Goal: Information Seeking & Learning: Learn about a topic

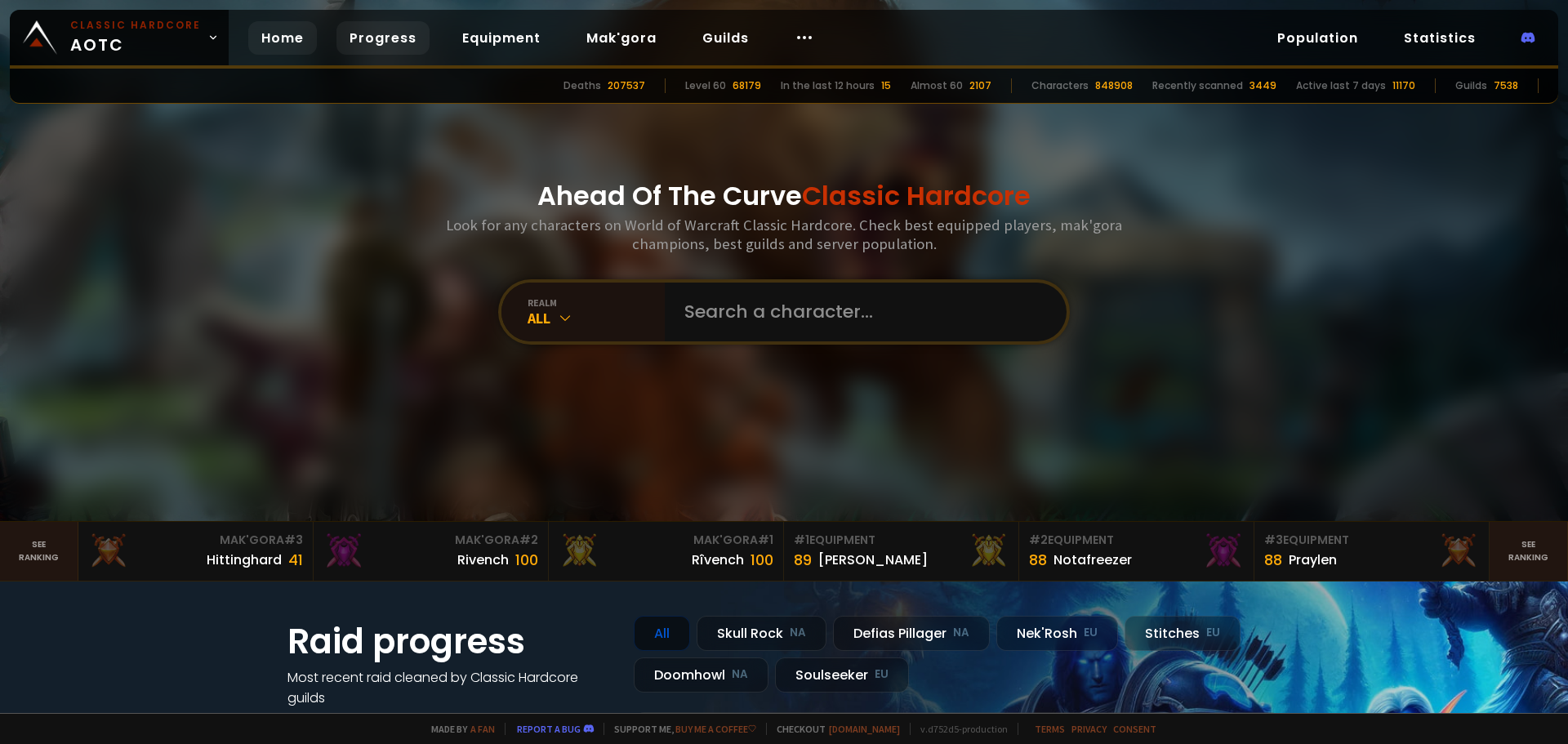
click at [388, 39] on link "Progress" at bounding box center [383, 38] width 93 height 34
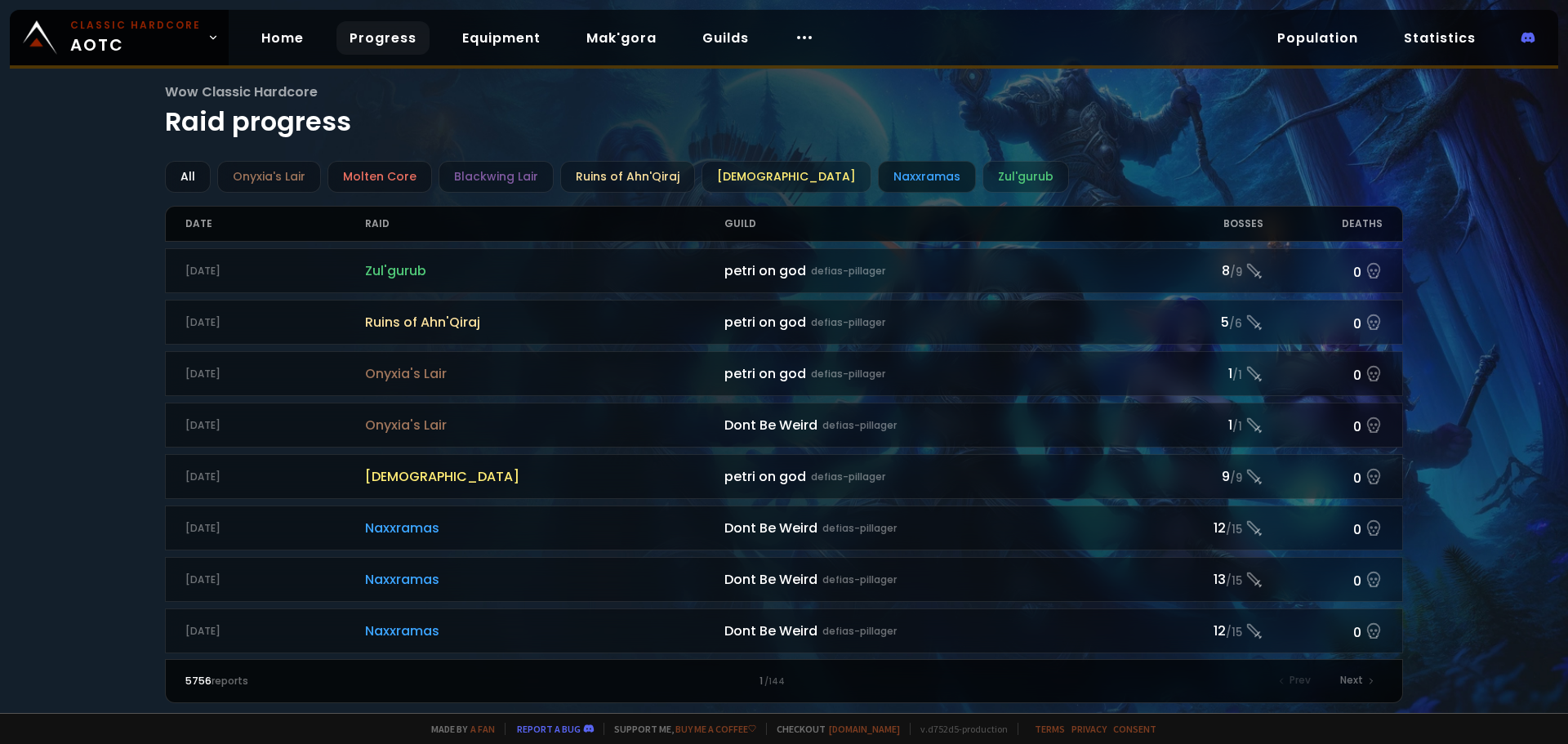
click at [891, 173] on div "Naxxramas" at bounding box center [926, 177] width 98 height 32
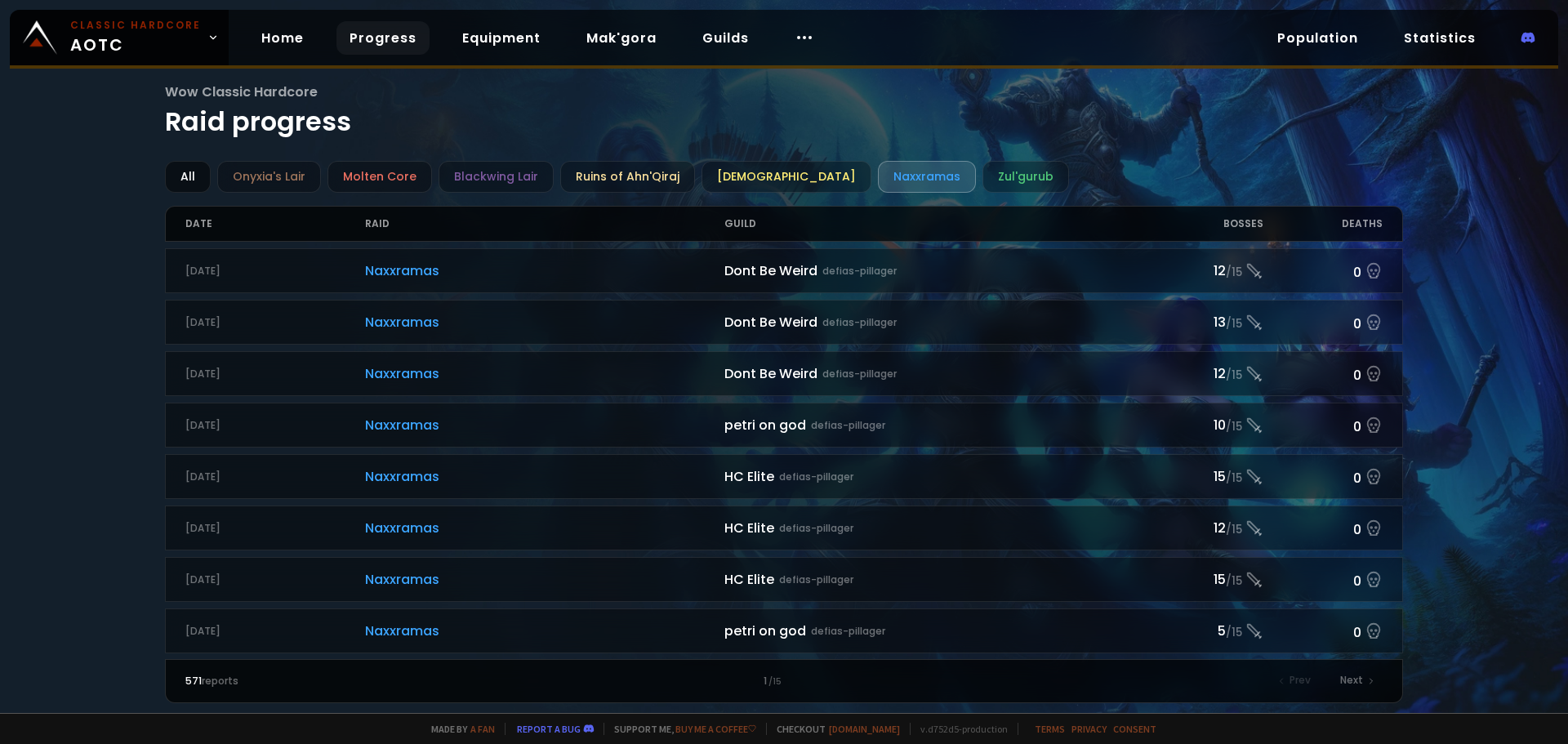
click at [200, 177] on div "All" at bounding box center [187, 177] width 45 height 32
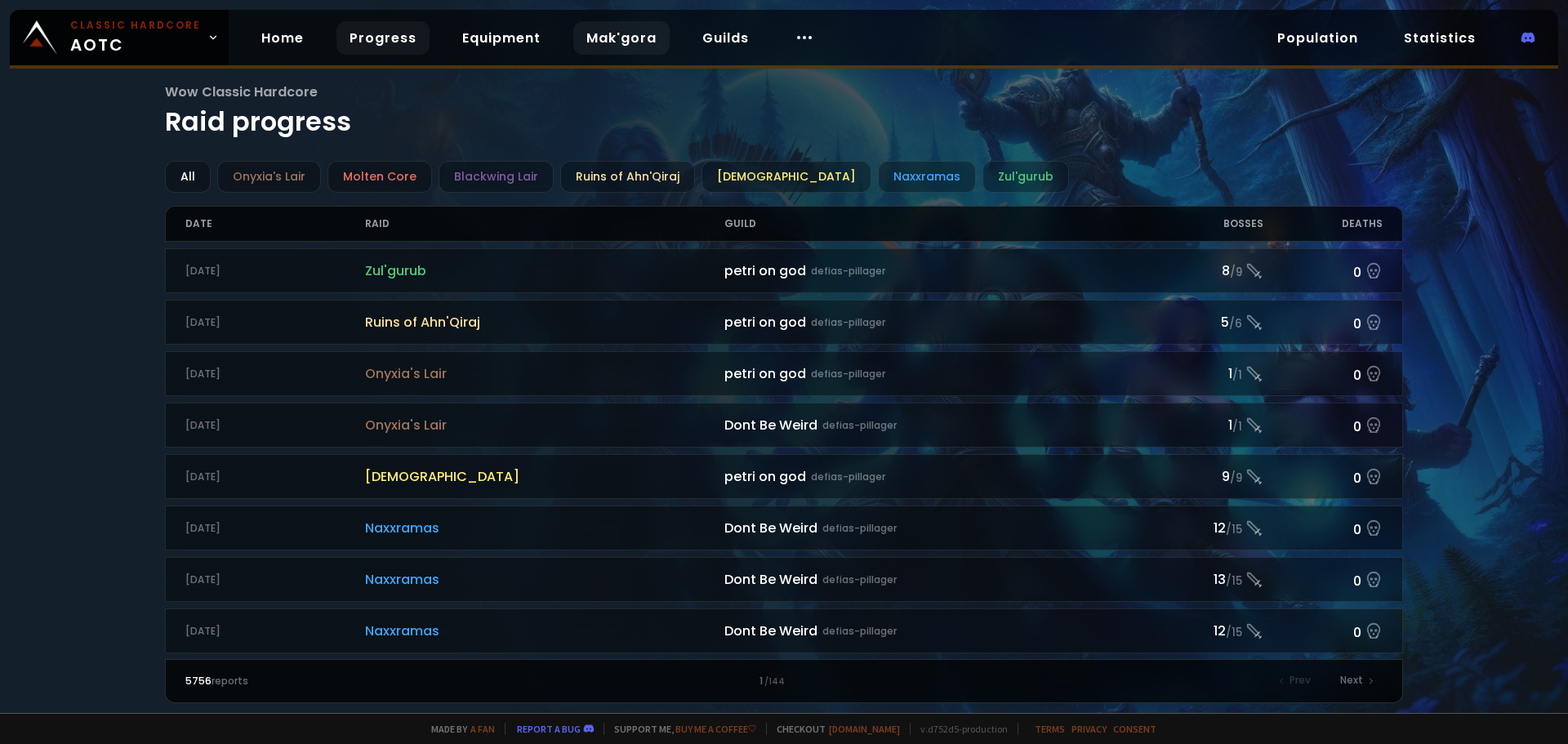
click at [651, 37] on link "Mak'gora" at bounding box center [621, 38] width 97 height 34
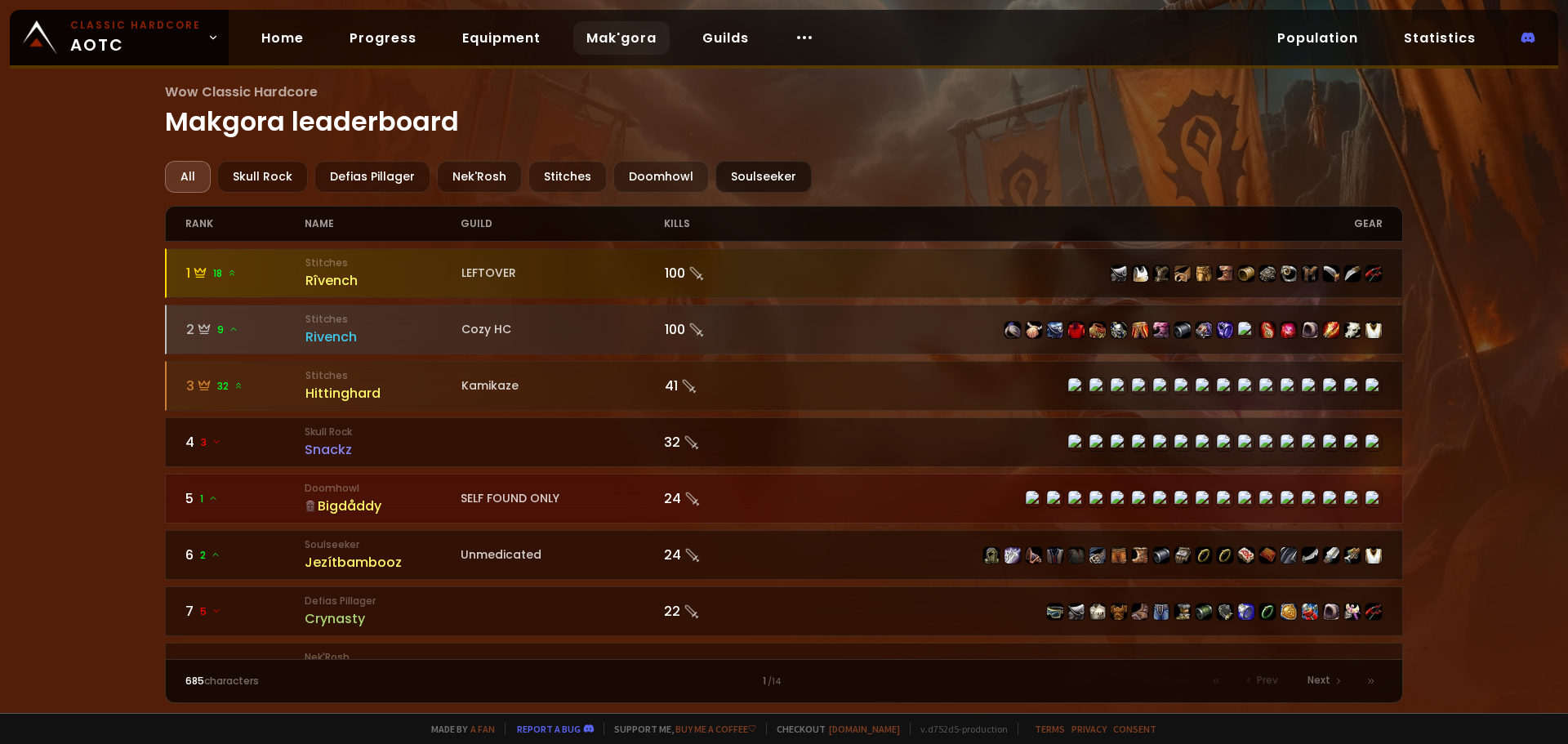
click at [743, 168] on div "Soulseeker" at bounding box center [763, 177] width 97 height 32
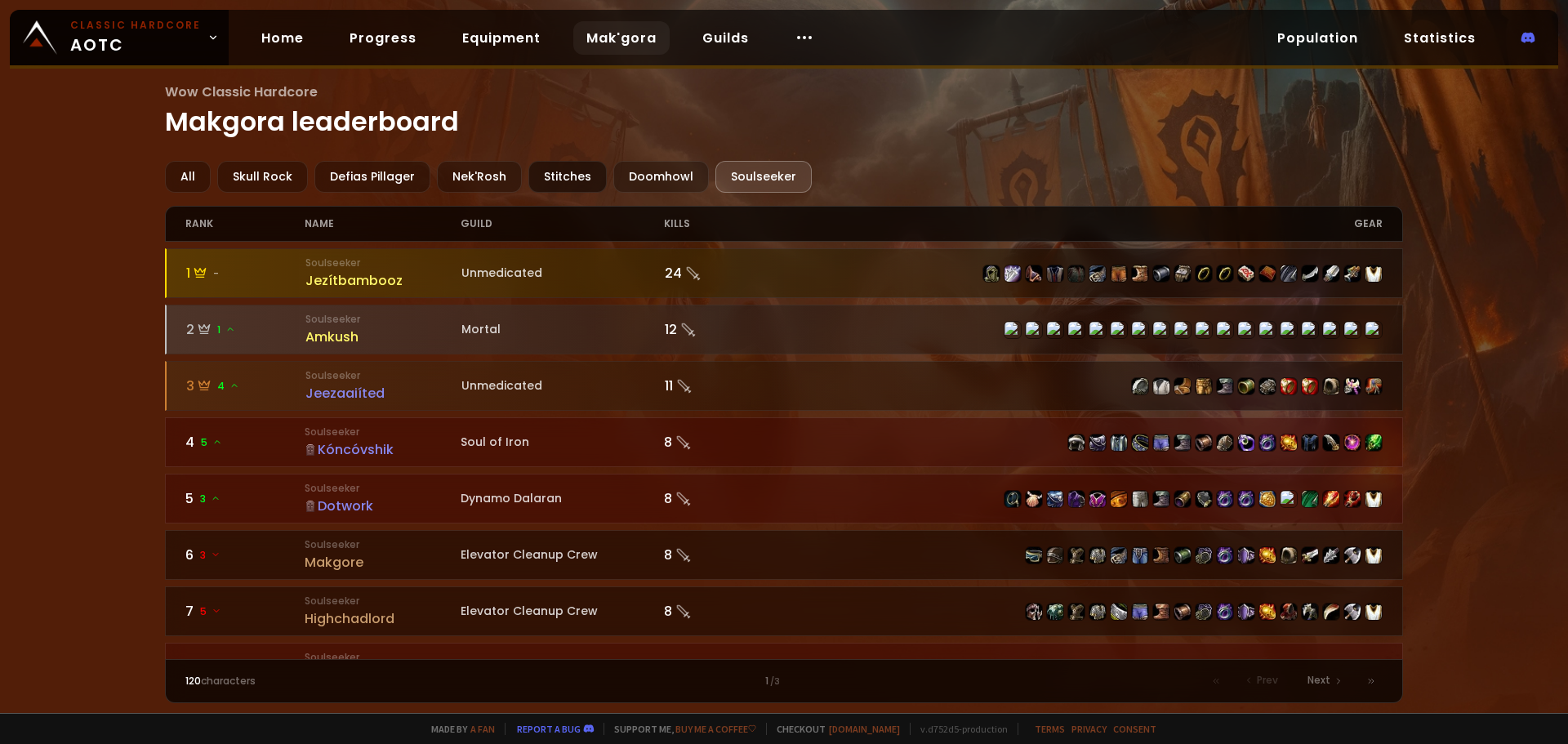
drag, startPoint x: 633, startPoint y: 168, endPoint x: 528, endPoint y: 185, distance: 106.4
click at [633, 167] on div "Doomhowl" at bounding box center [661, 177] width 96 height 32
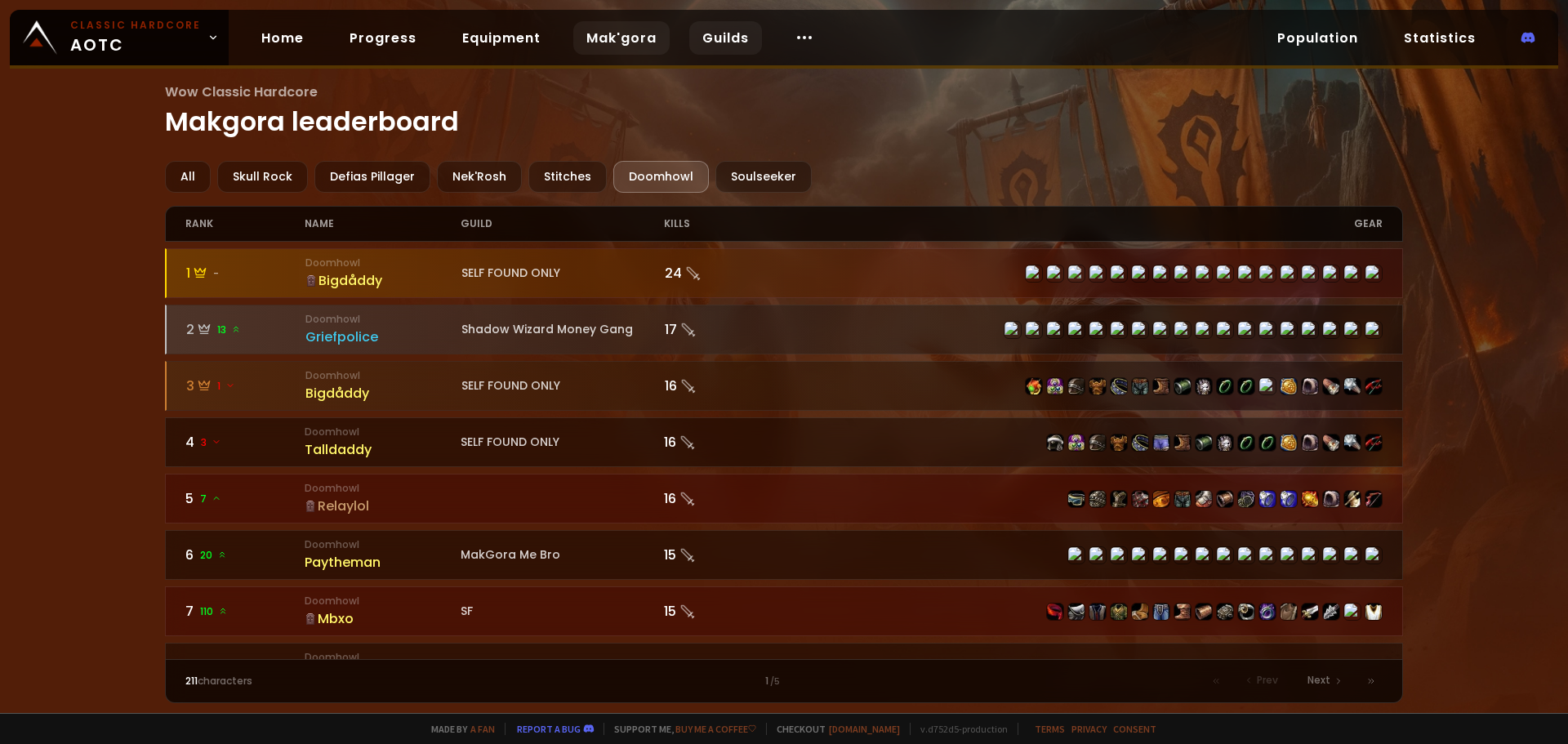
click at [713, 30] on link "Guilds" at bounding box center [726, 38] width 73 height 34
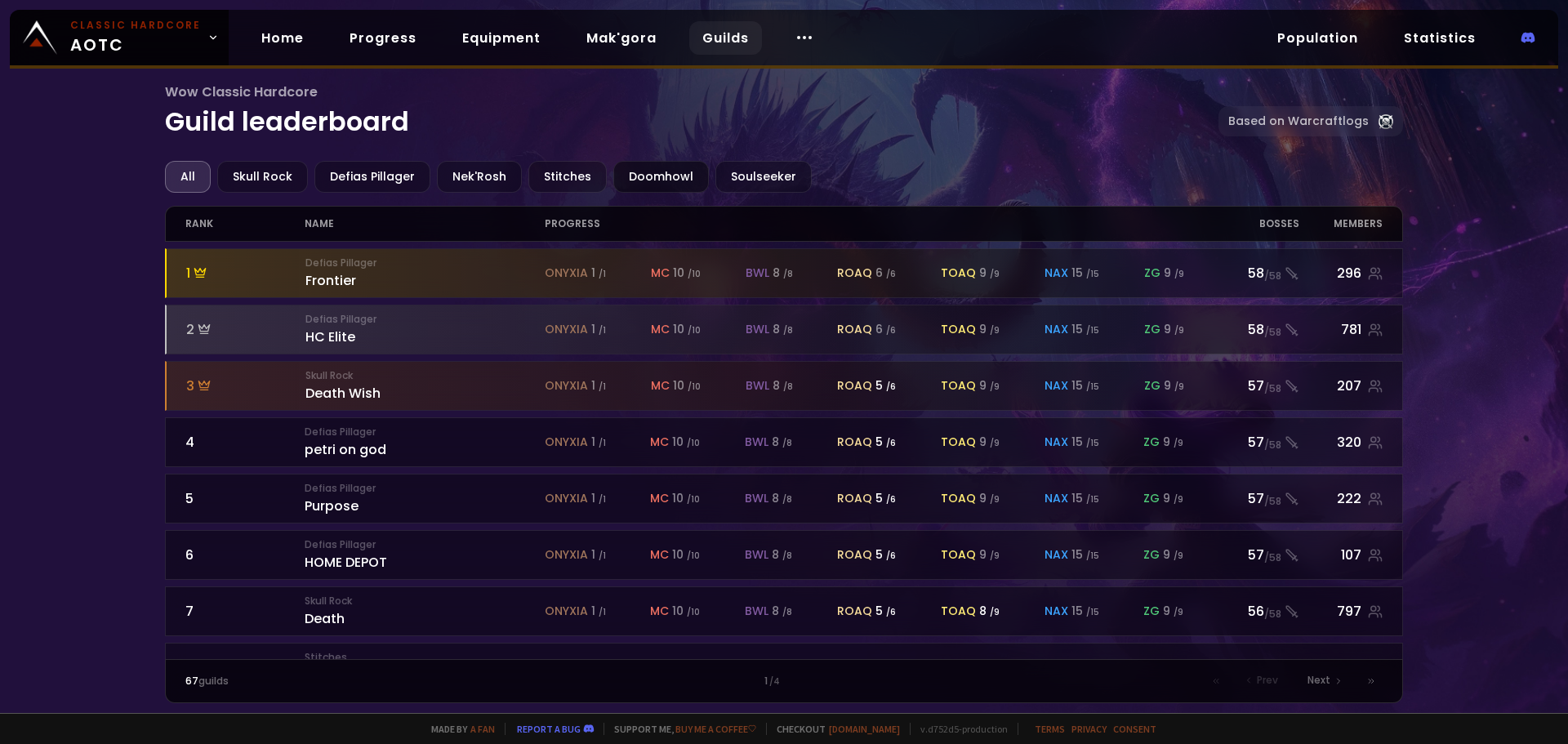
click at [684, 175] on div "Doomhowl" at bounding box center [661, 177] width 96 height 32
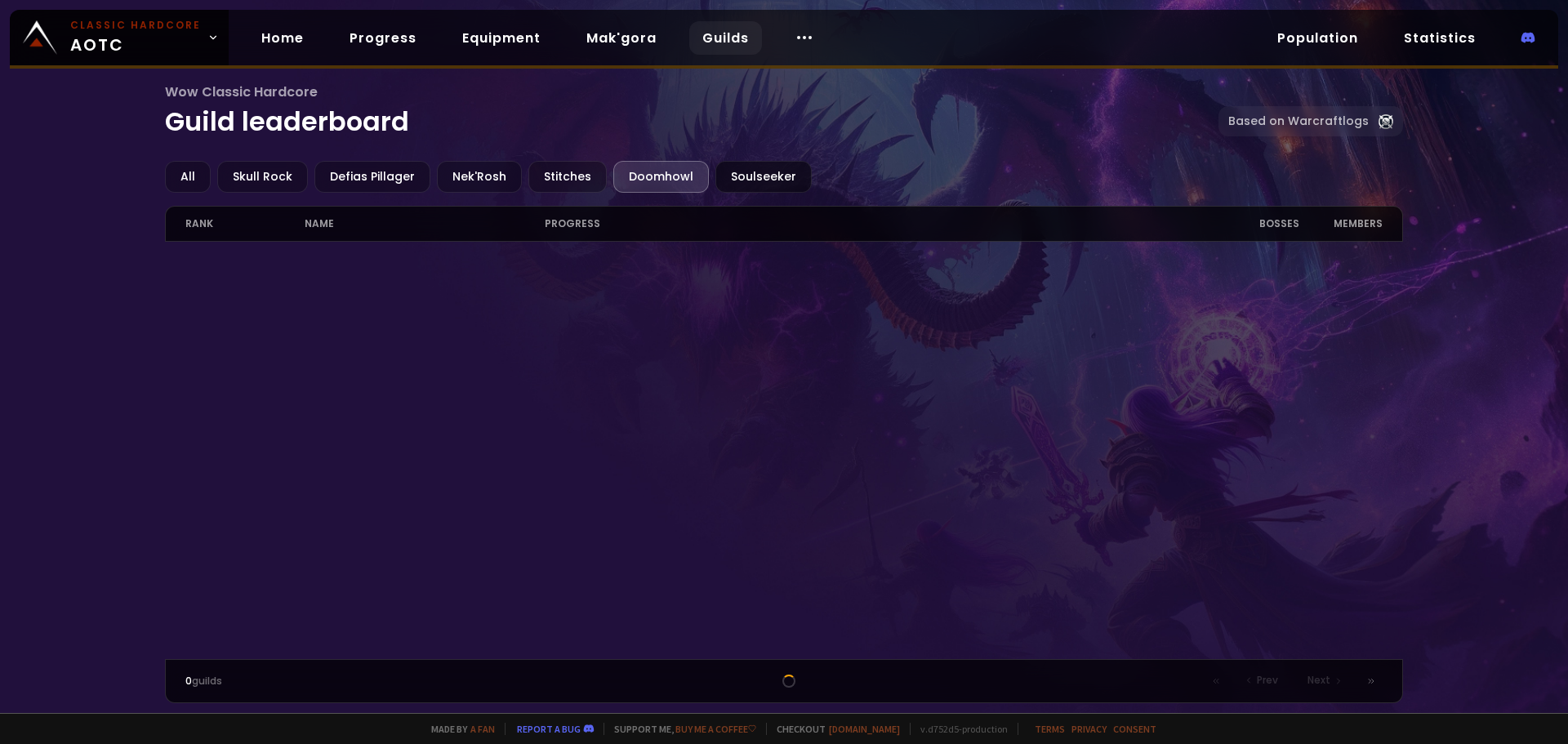
click at [729, 174] on div "Soulseeker" at bounding box center [763, 177] width 97 height 32
click at [541, 168] on div "Stitches" at bounding box center [567, 177] width 78 height 32
click at [421, 169] on div "Defias Pillager" at bounding box center [372, 177] width 116 height 32
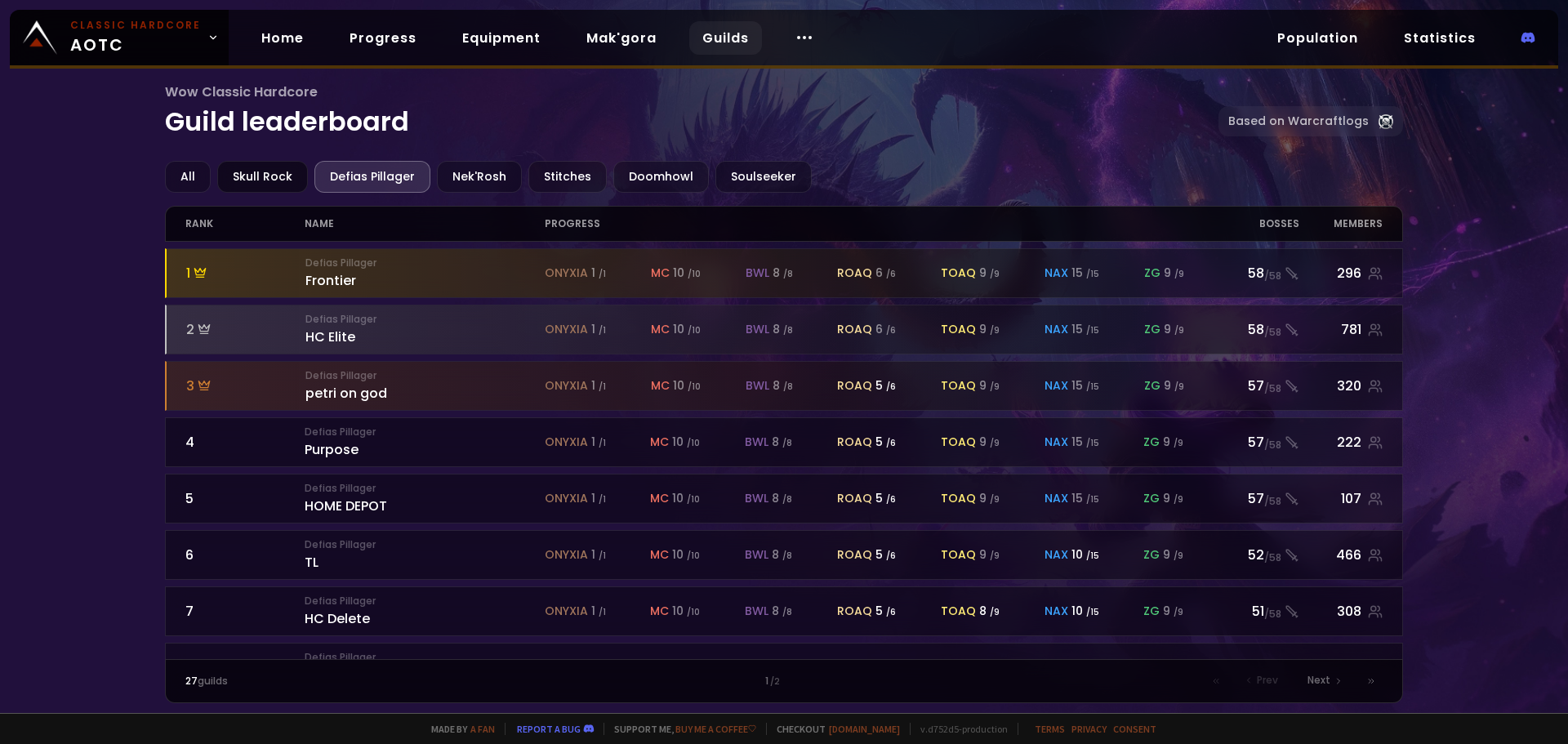
click at [225, 175] on div "Skull Rock" at bounding box center [263, 177] width 91 height 32
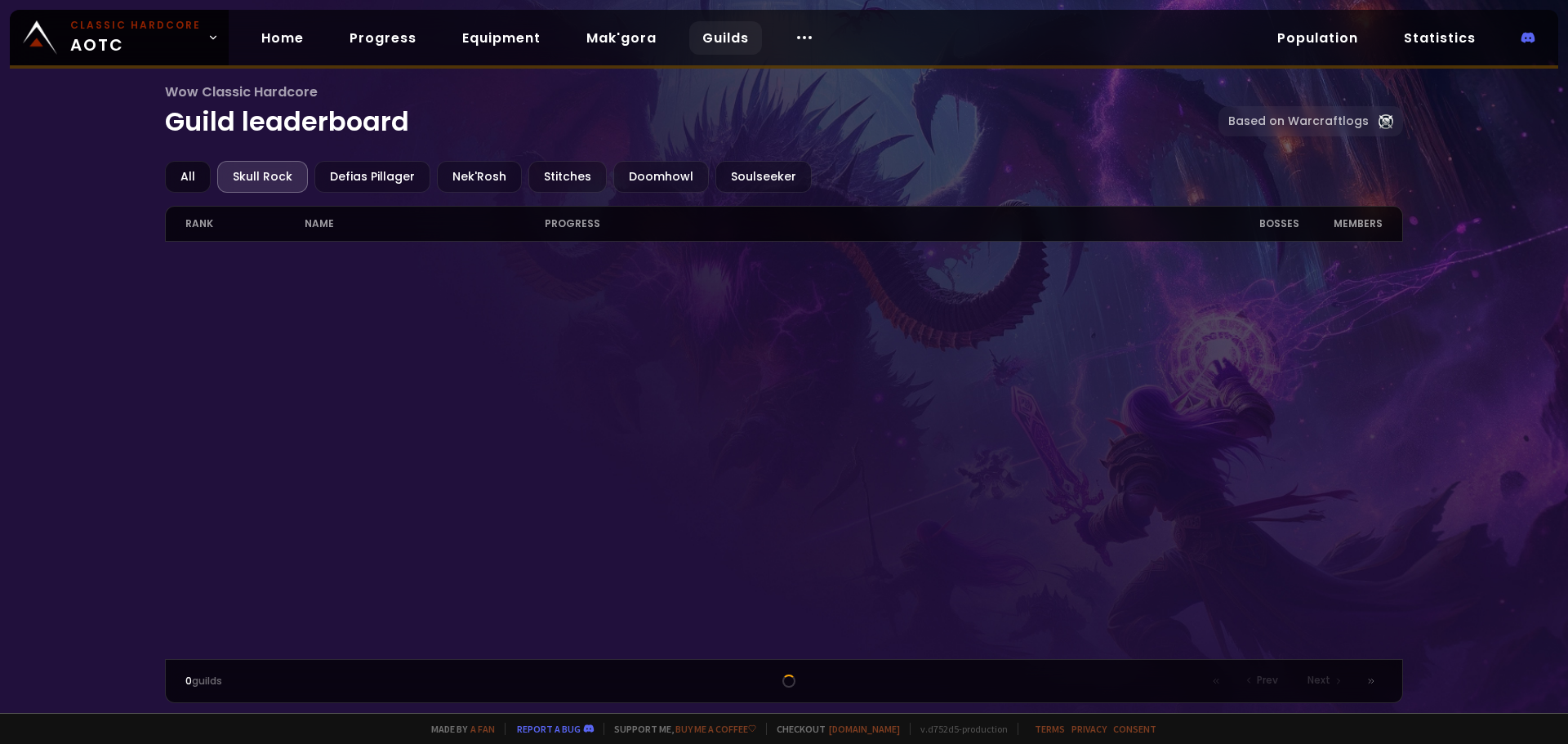
click at [199, 172] on div "All" at bounding box center [187, 177] width 45 height 32
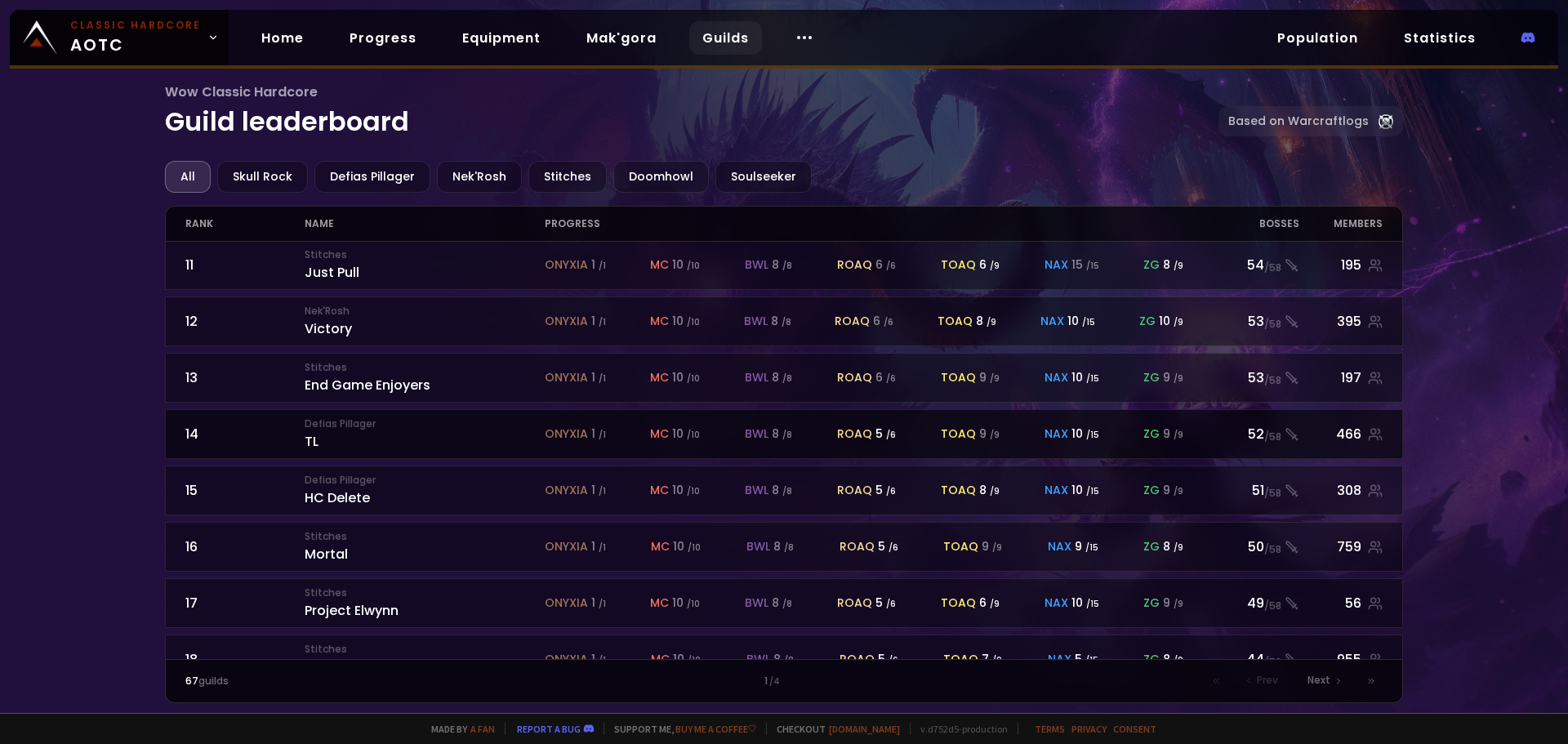
scroll to position [716, 0]
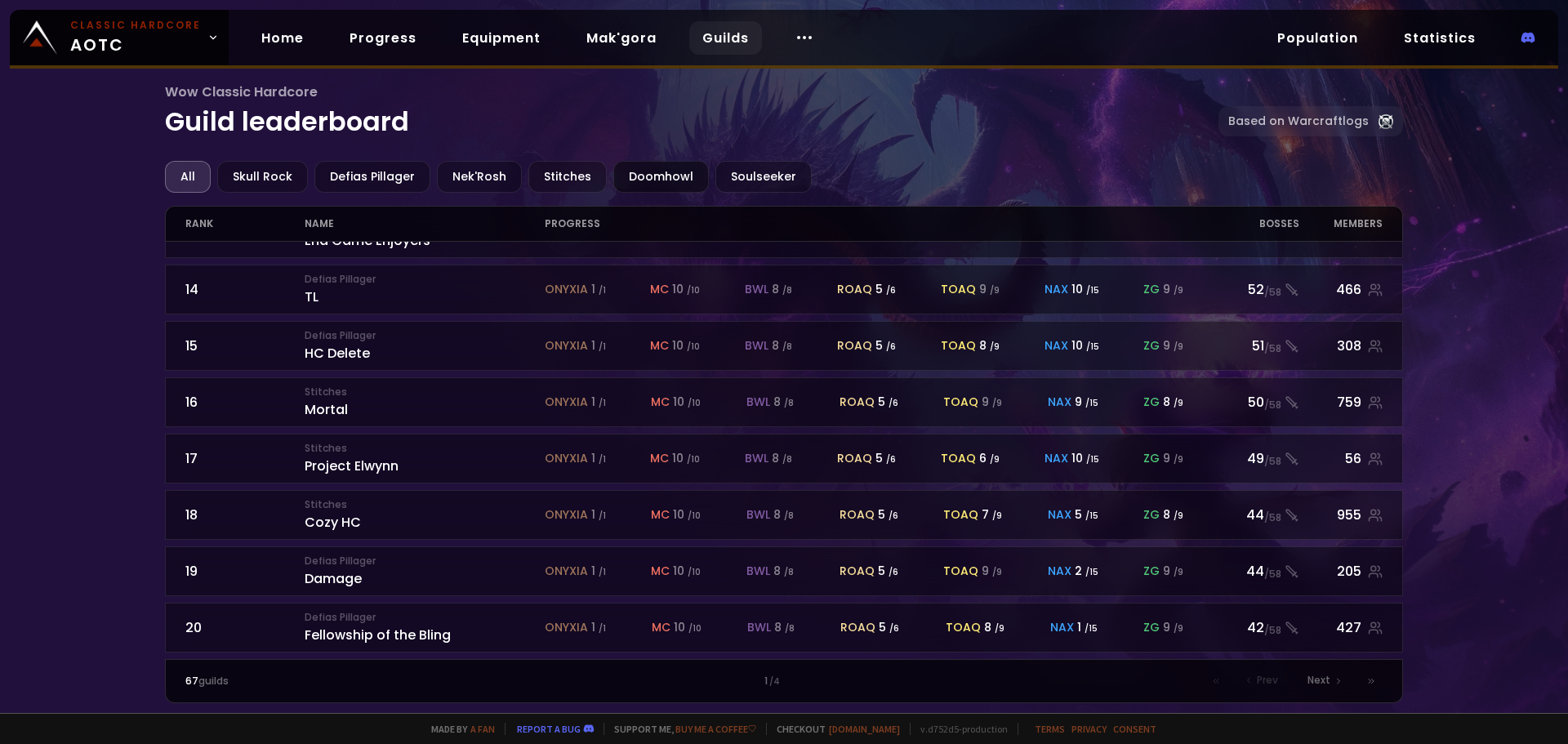
click at [654, 180] on div "Doomhowl" at bounding box center [661, 177] width 96 height 32
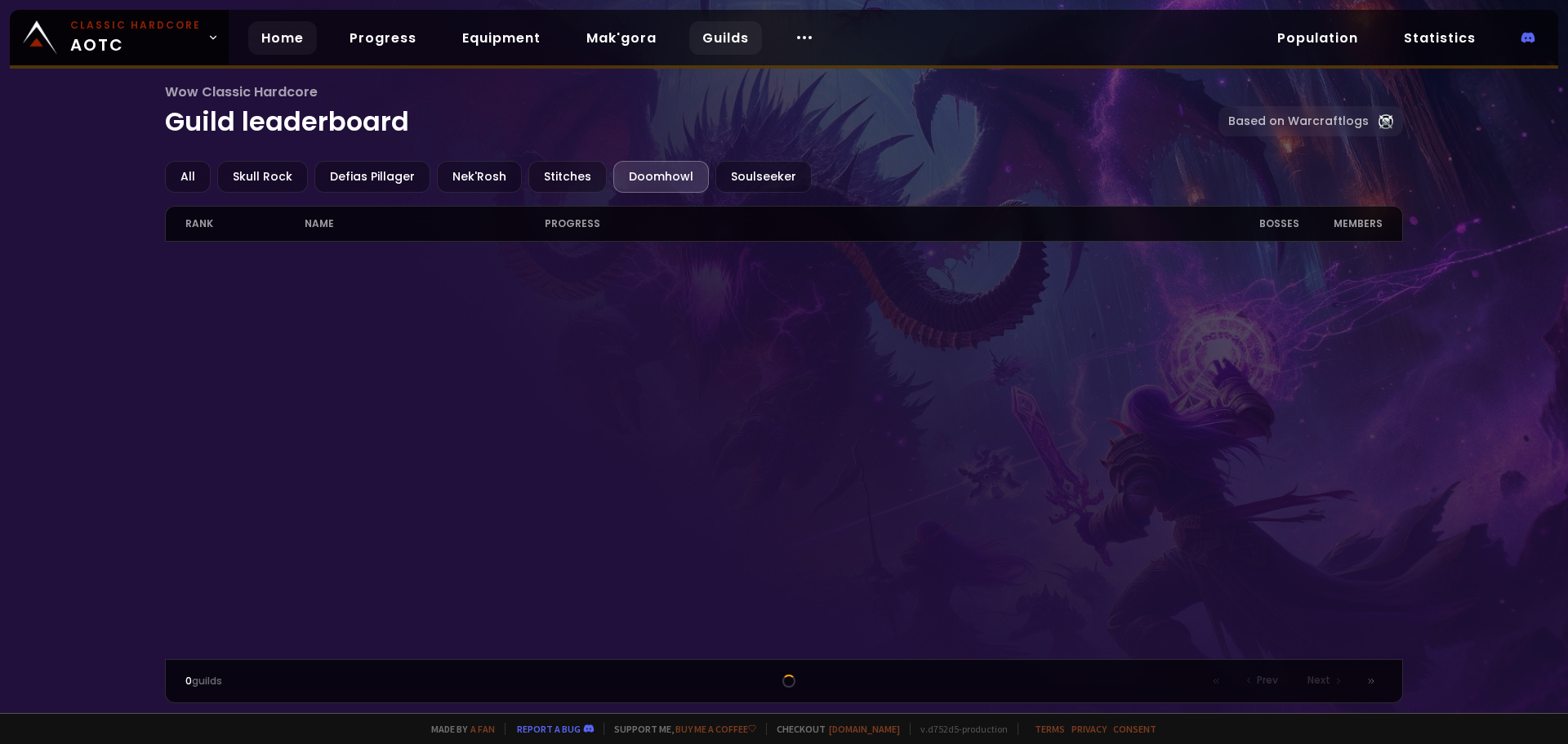
click at [275, 38] on link "Home" at bounding box center [283, 38] width 69 height 34
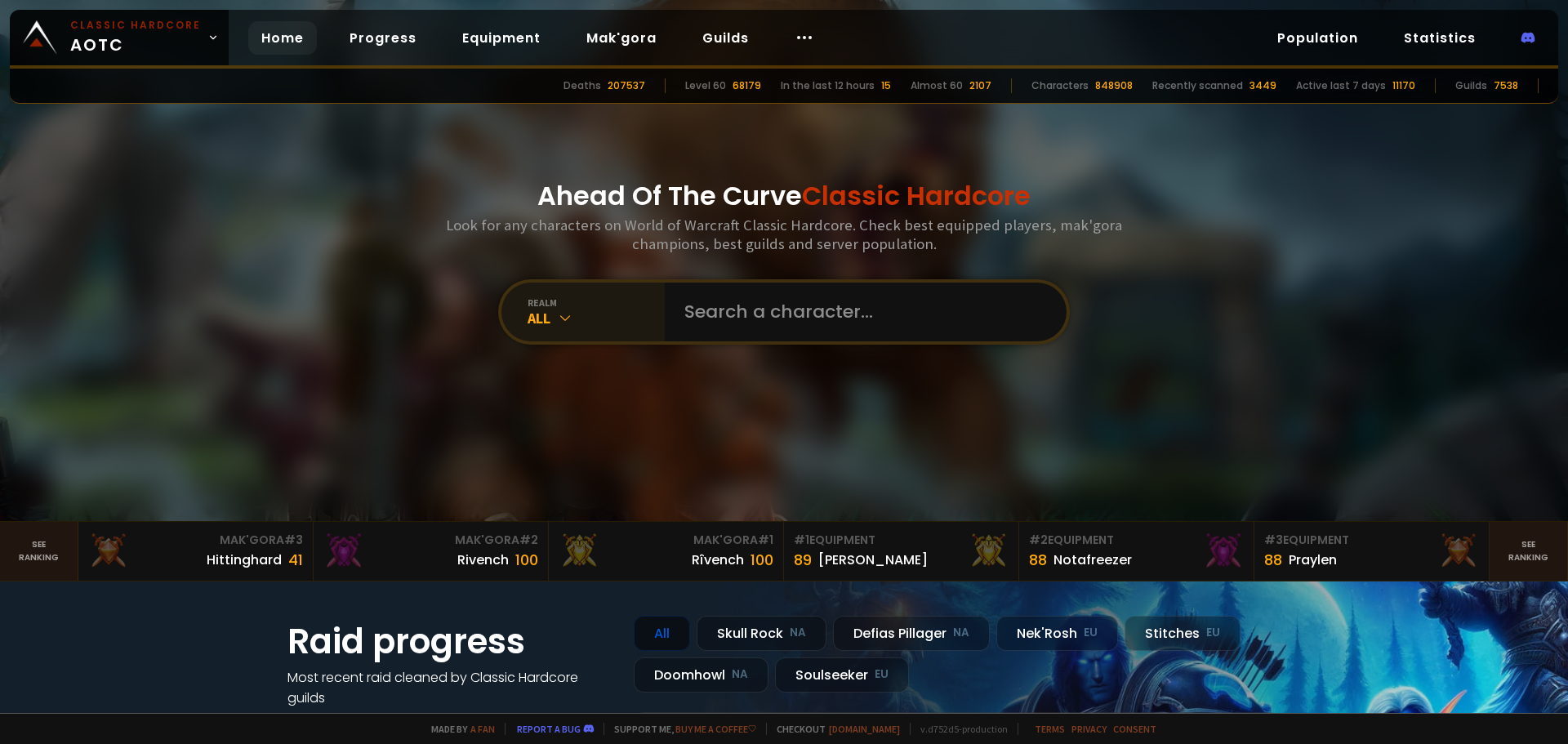
drag, startPoint x: 527, startPoint y: 301, endPoint x: 537, endPoint y: 301, distance: 10.0
click at [528, 301] on div "realm" at bounding box center [595, 302] width 137 height 13
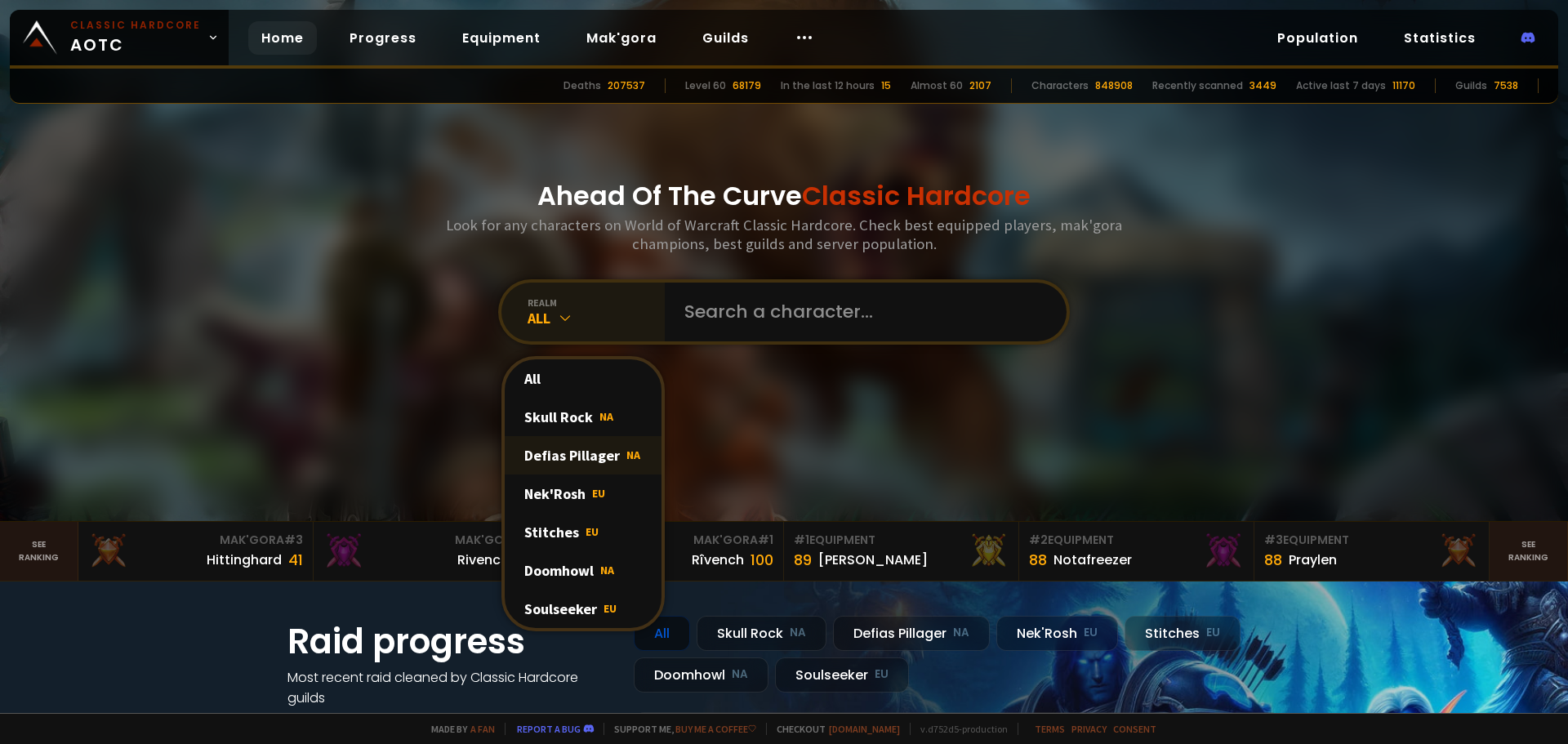
click at [590, 455] on div "Defias Pillager NA" at bounding box center [583, 455] width 157 height 39
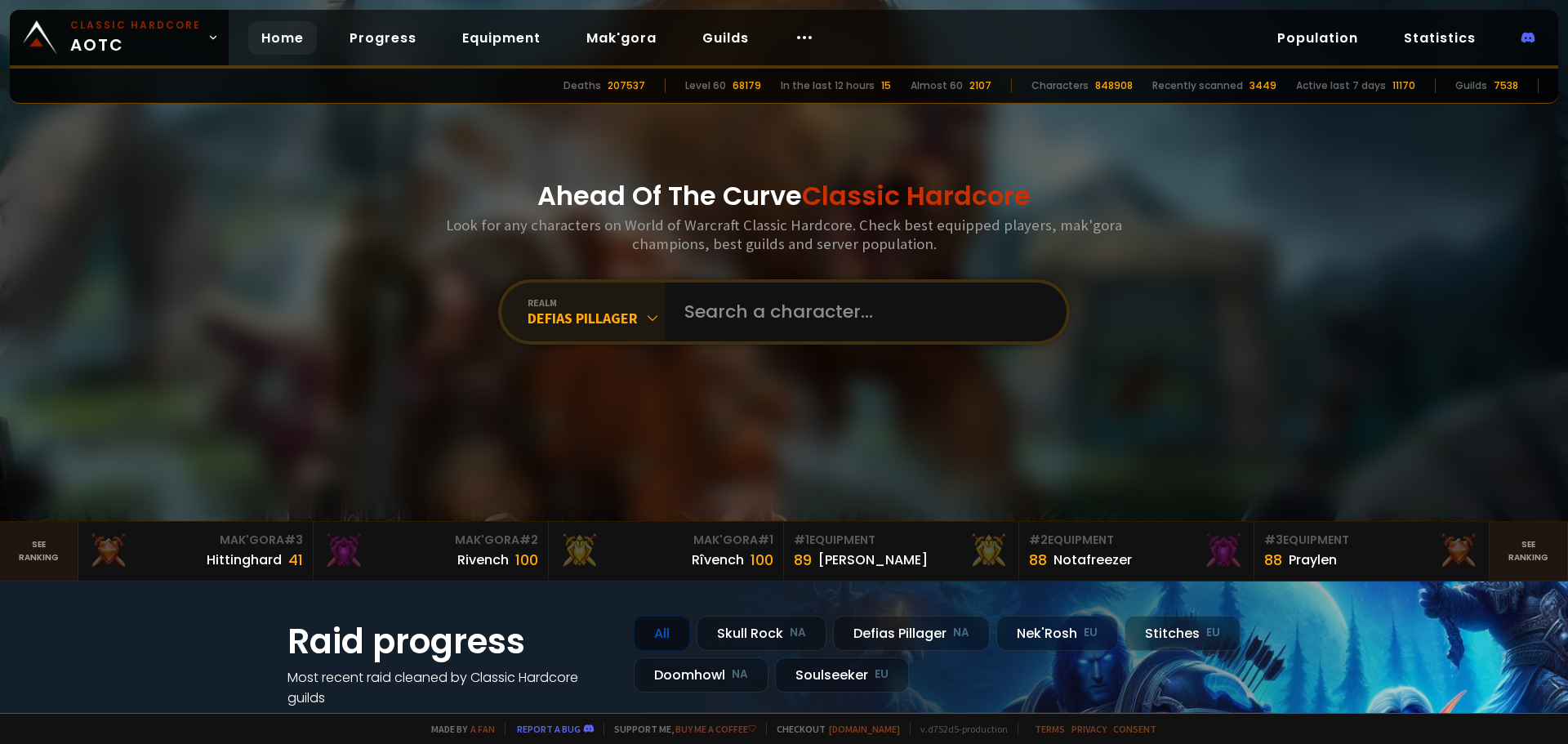
click at [548, 314] on div "Defias Pillager" at bounding box center [595, 317] width 137 height 18
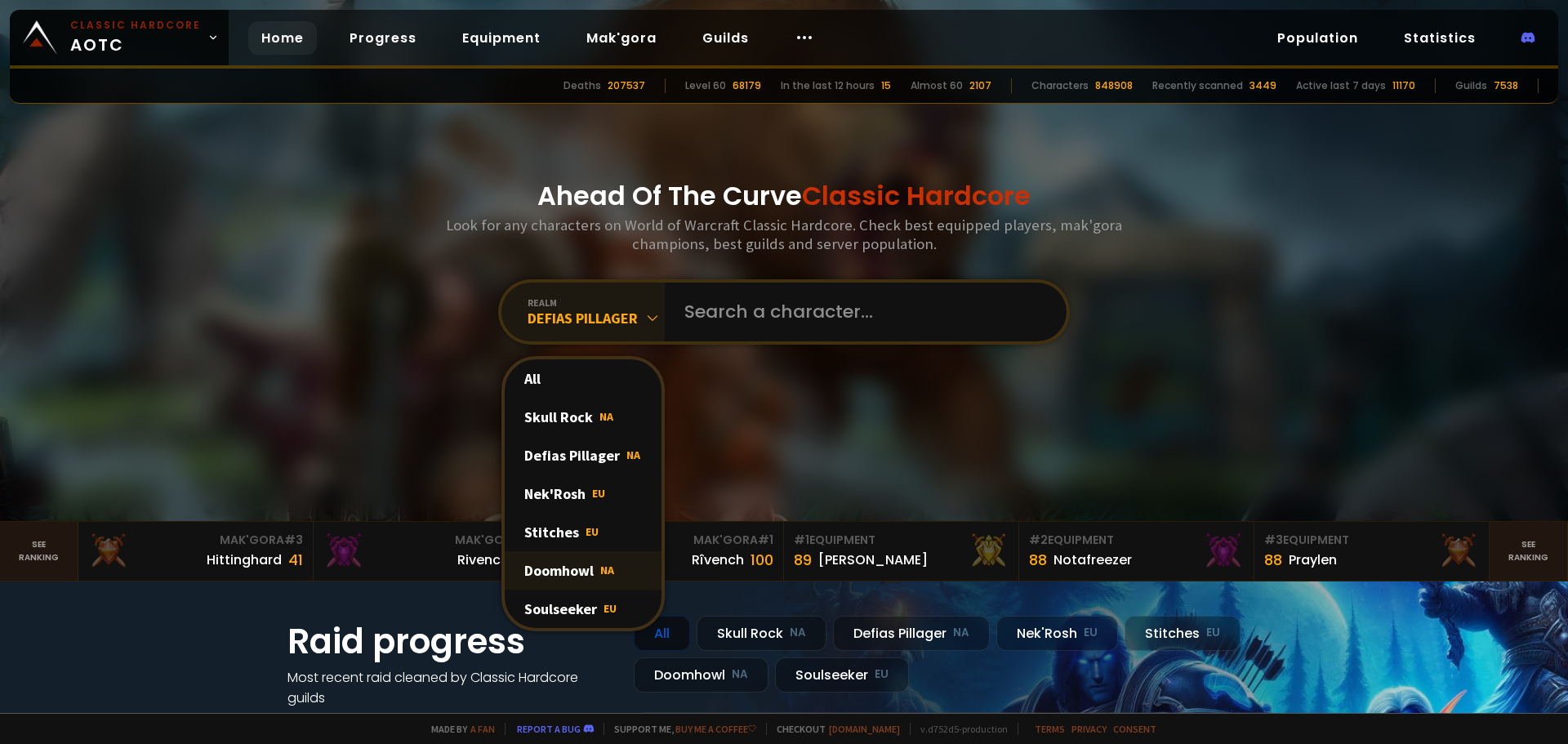
scroll to position [81, 0]
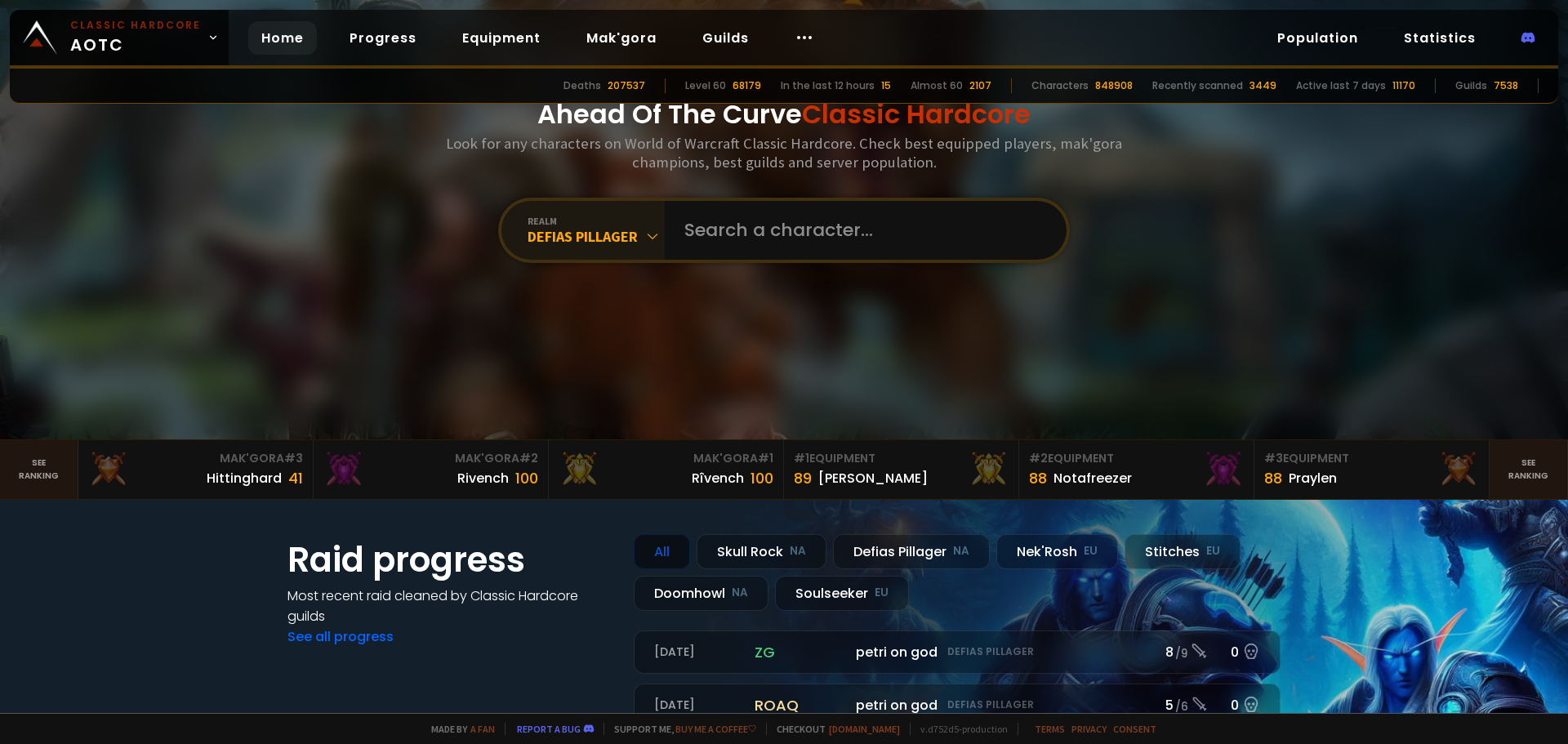
click at [530, 223] on div "realm" at bounding box center [595, 221] width 137 height 13
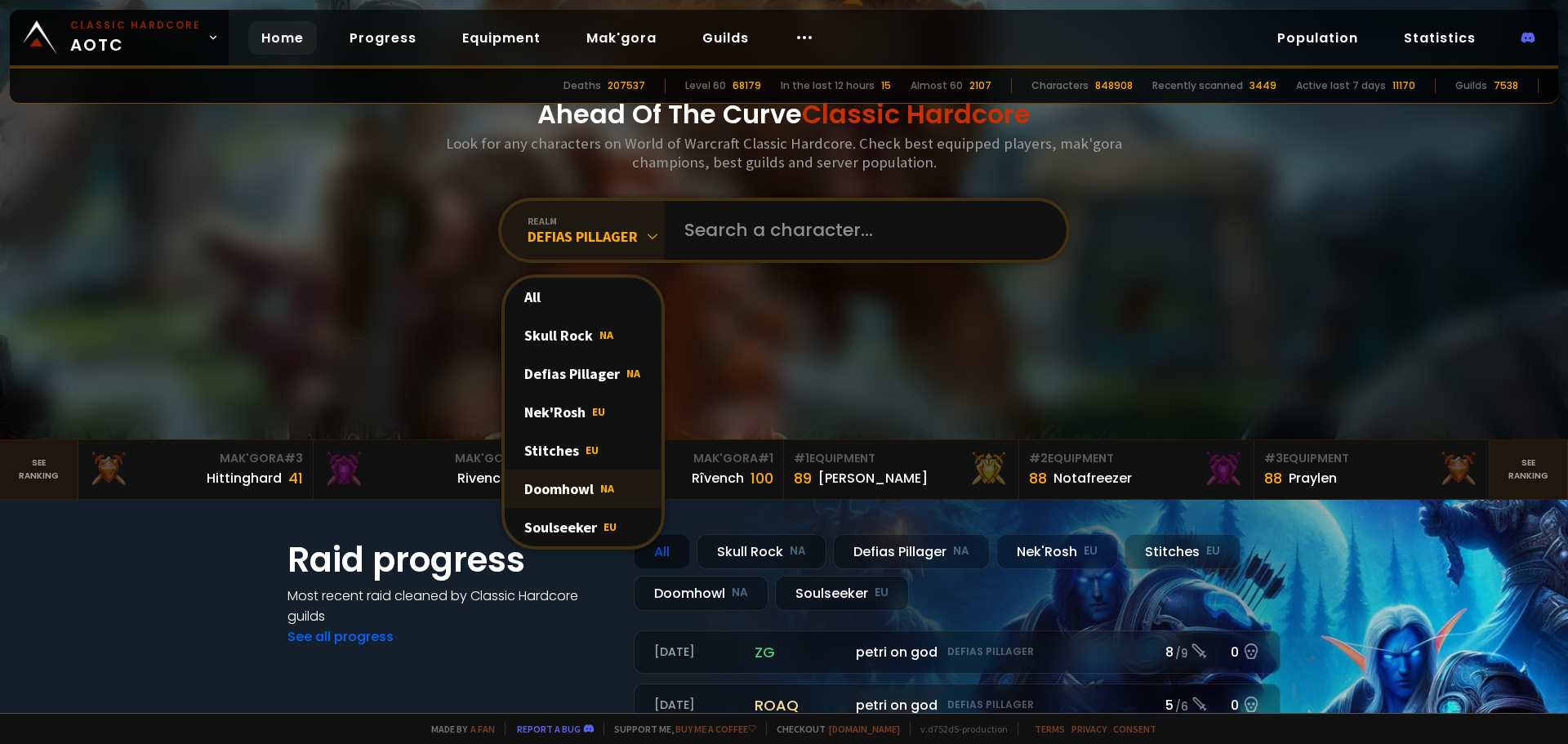
click at [569, 486] on div "Doomhowl NA" at bounding box center [583, 489] width 157 height 39
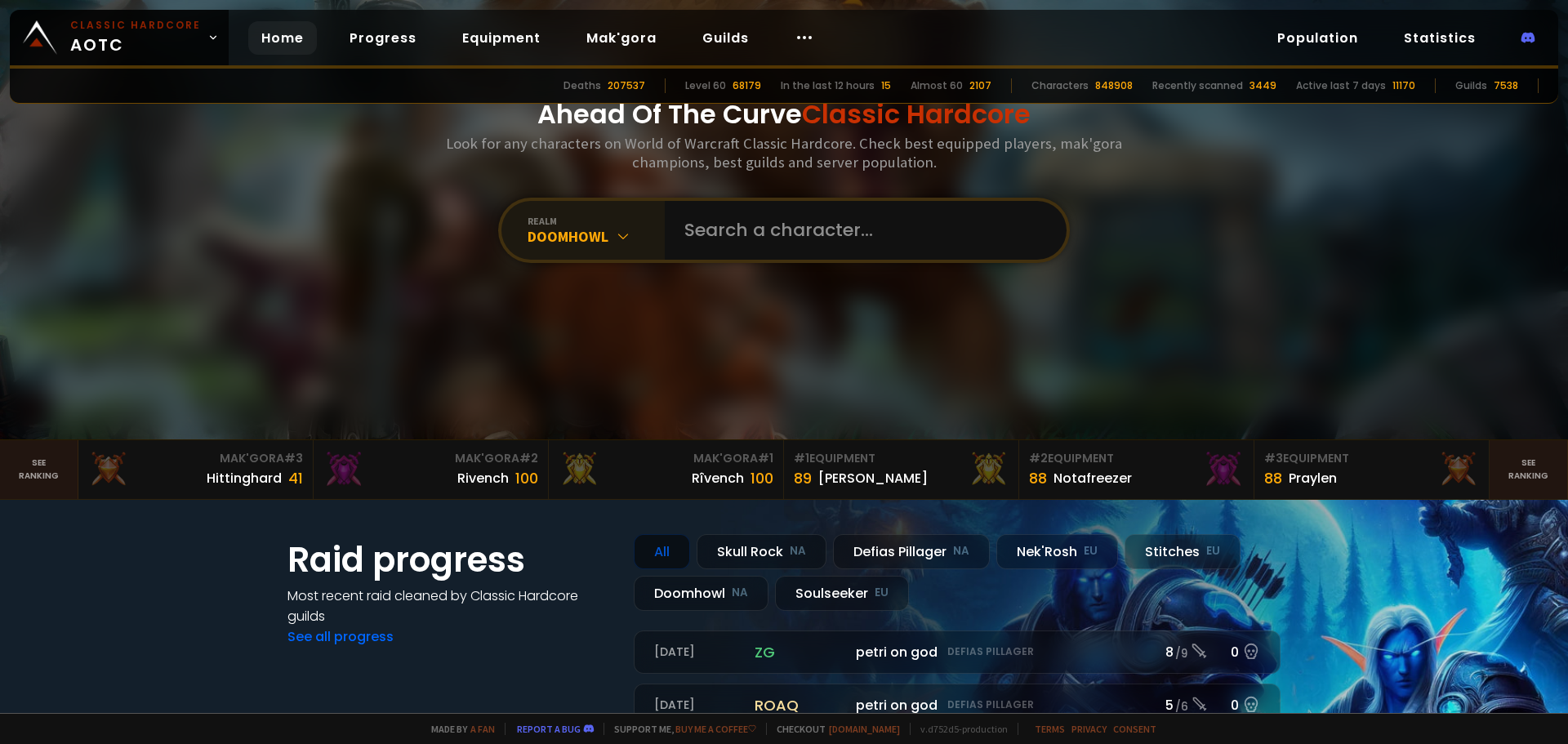
click at [426, 223] on div "Ahead Of The Curve Classic Hardcore Look for any characters on World of Warcraf…" at bounding box center [784, 179] width 983 height 521
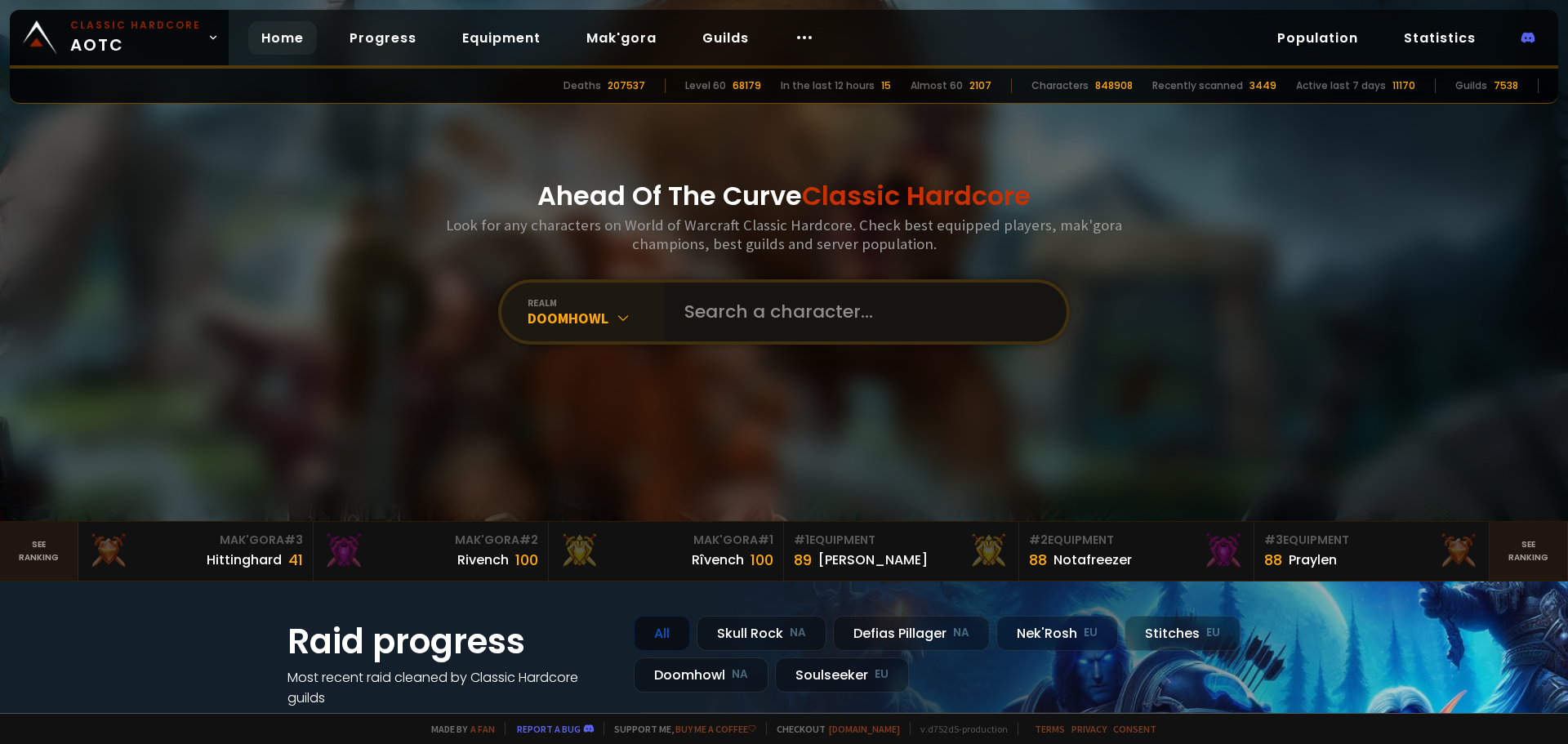
click at [747, 330] on input "text" at bounding box center [860, 312] width 372 height 59
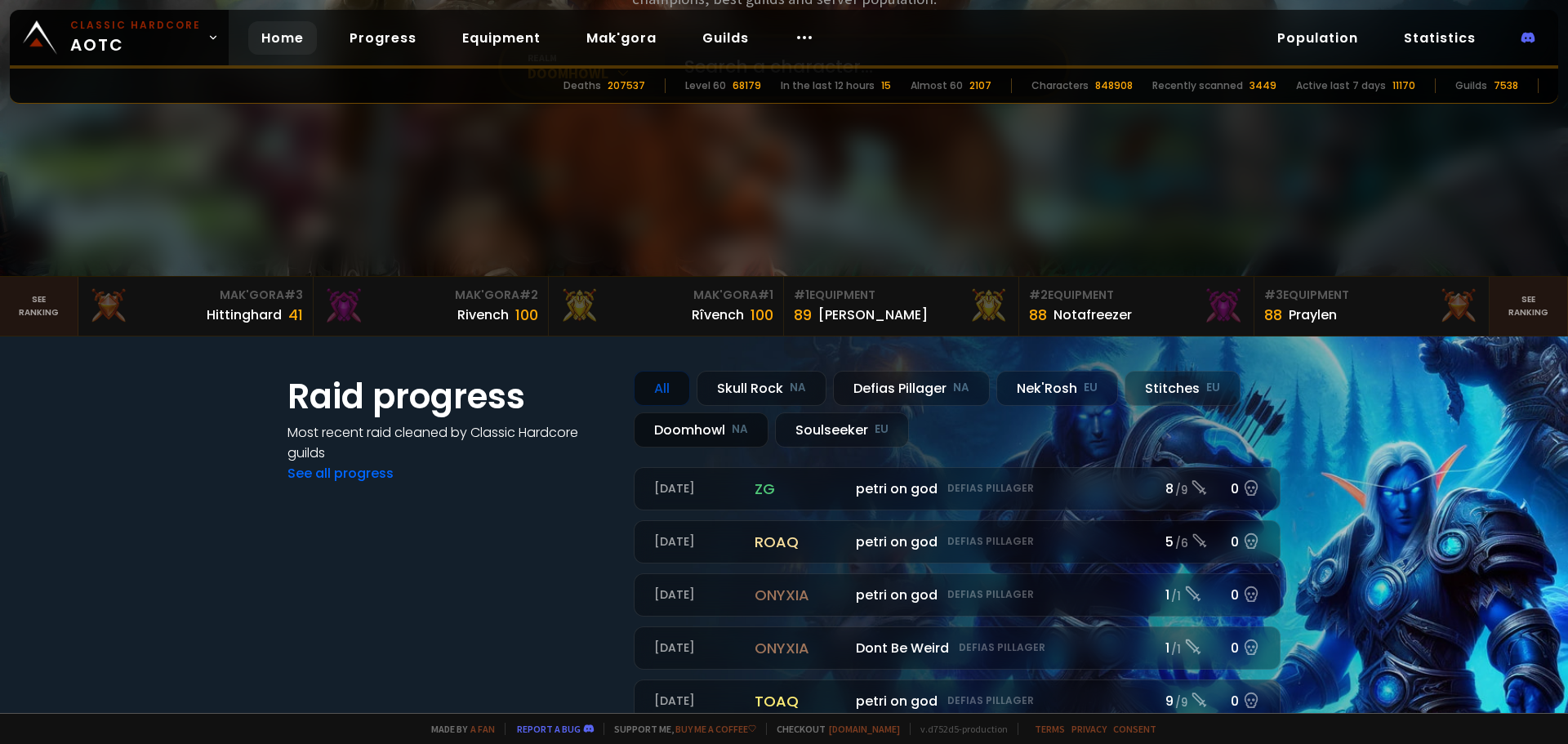
click at [720, 422] on div "Doomhowl NA" at bounding box center [700, 430] width 134 height 35
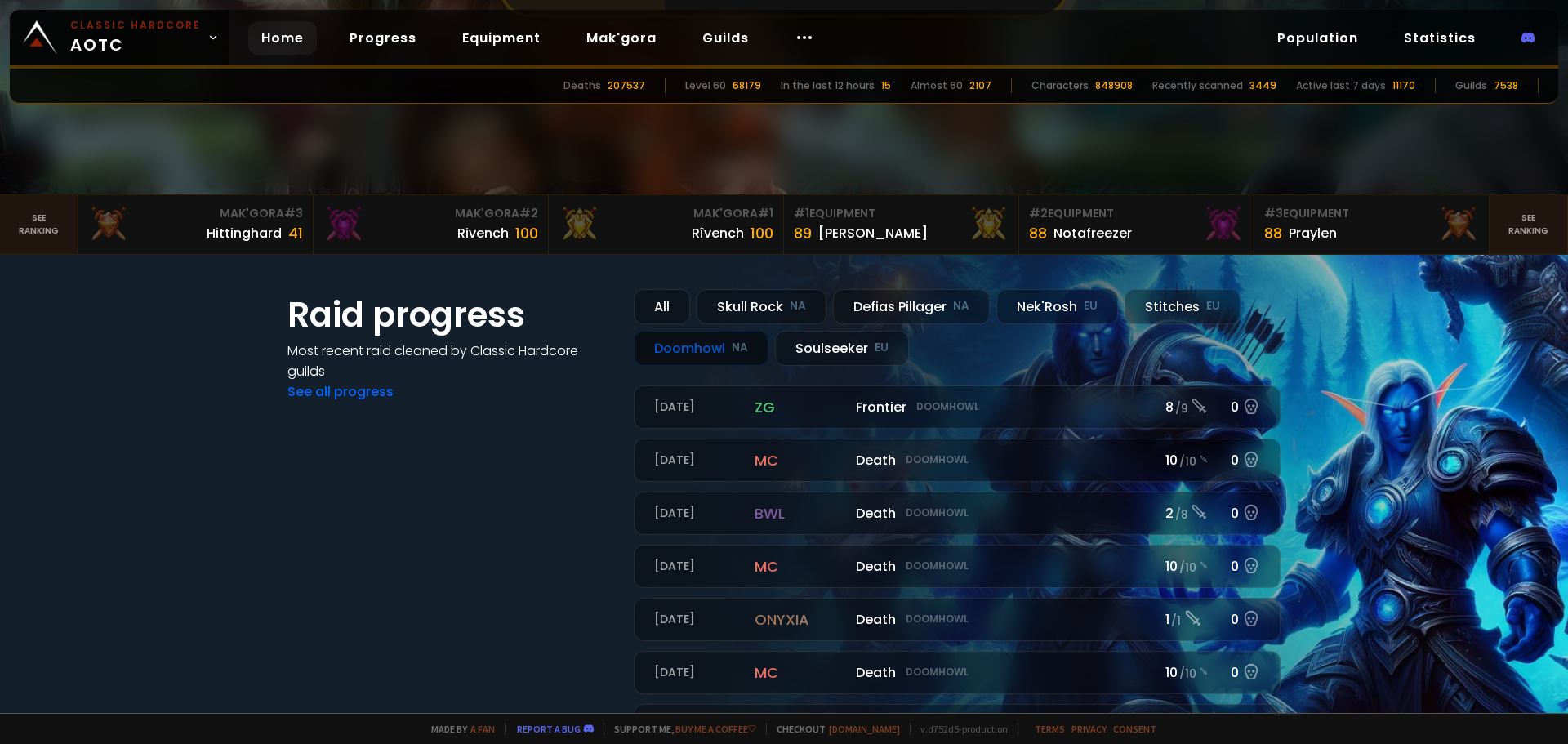
scroll to position [408, 0]
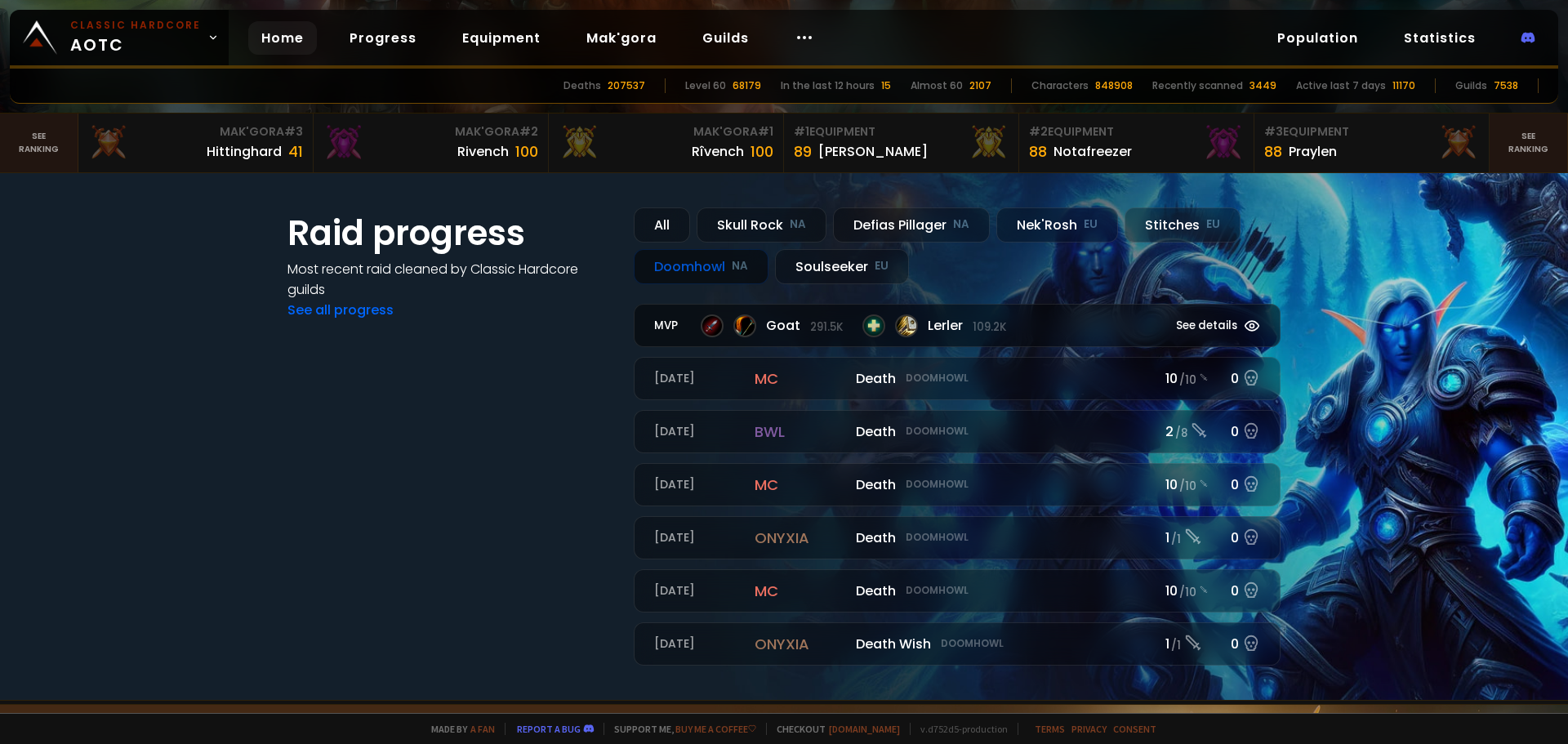
click at [1120, 331] on div "Goat 291.5k Lerler 109.2k" at bounding box center [920, 325] width 438 height 23
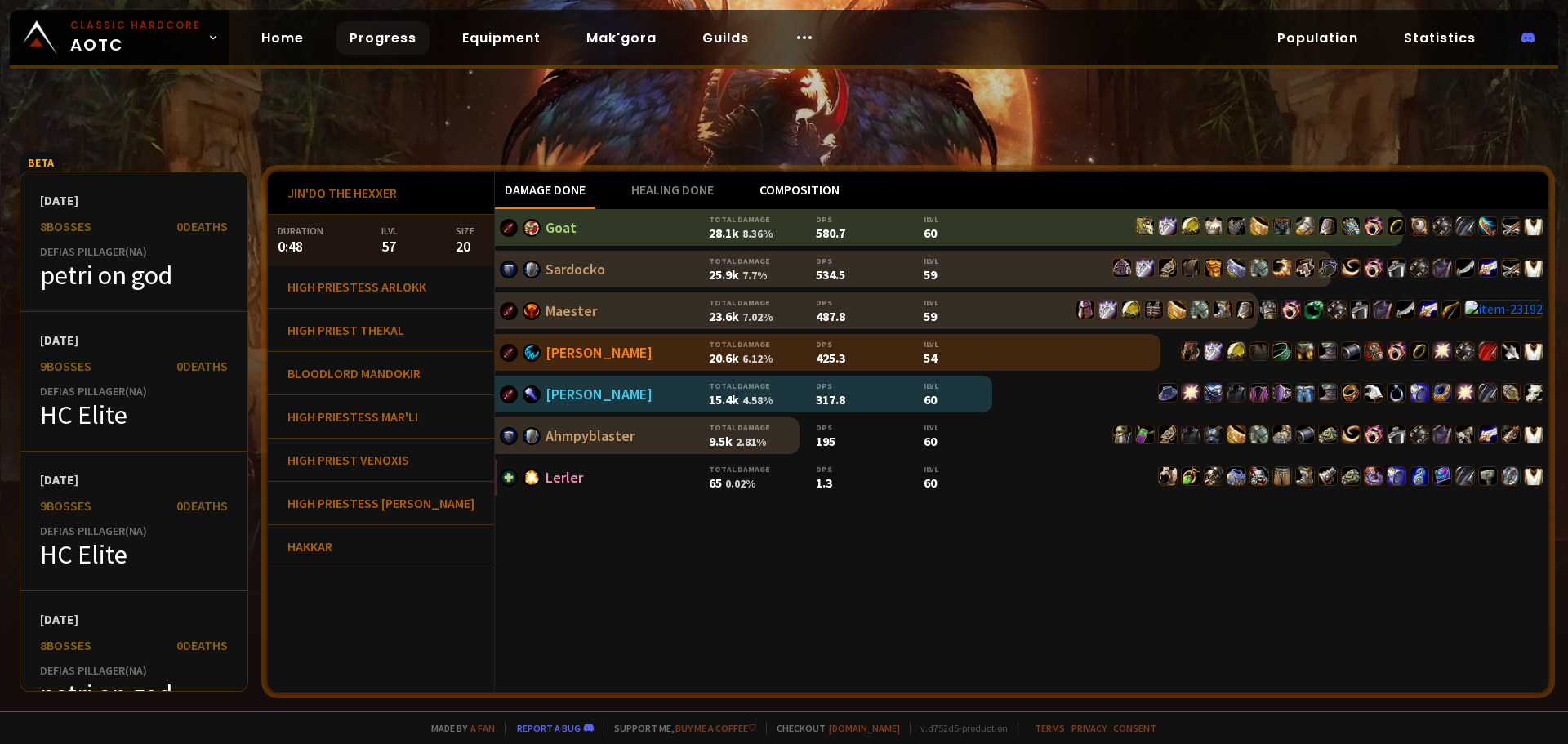
click at [749, 187] on div "Composition" at bounding box center [799, 190] width 100 height 38
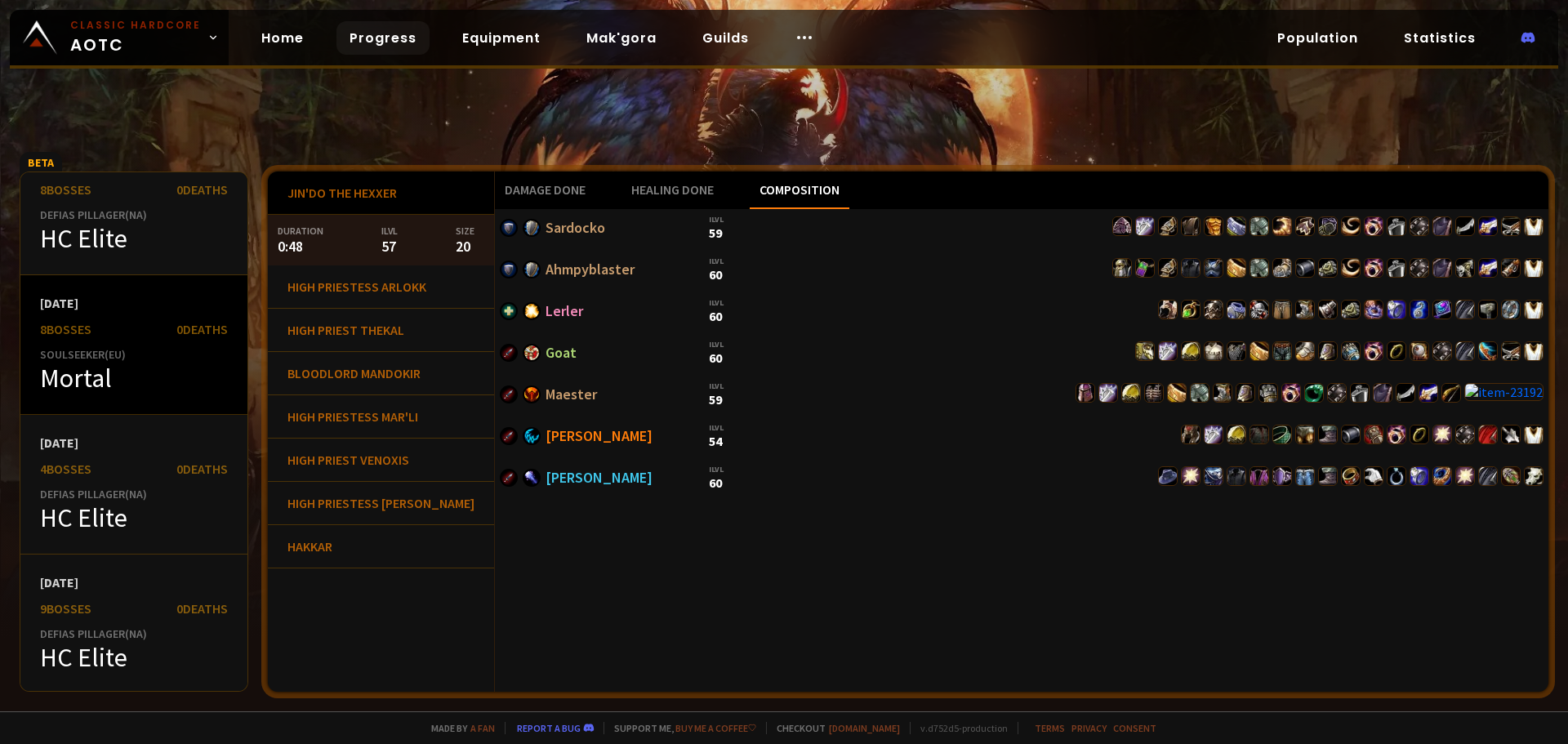
scroll to position [653, 0]
